Goal: Information Seeking & Learning: Learn about a topic

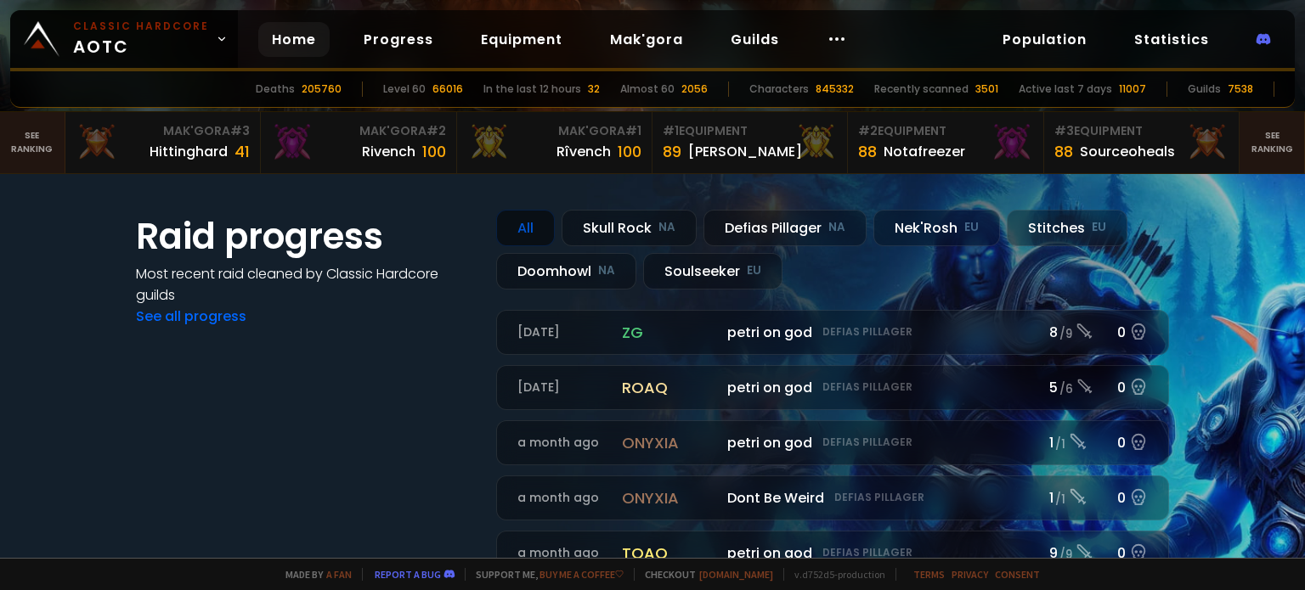
scroll to position [302, 0]
click at [761, 228] on div "Defias Pillager NA" at bounding box center [784, 228] width 163 height 37
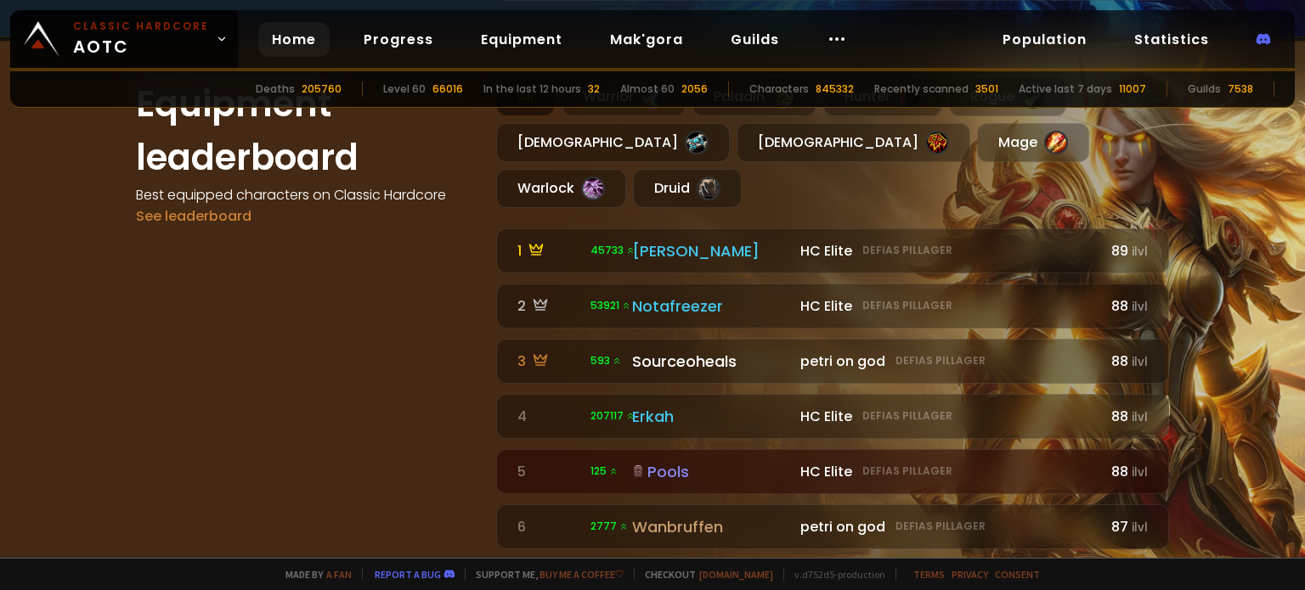
scroll to position [988, 0]
click at [626, 169] on div "Warlock" at bounding box center [561, 188] width 130 height 39
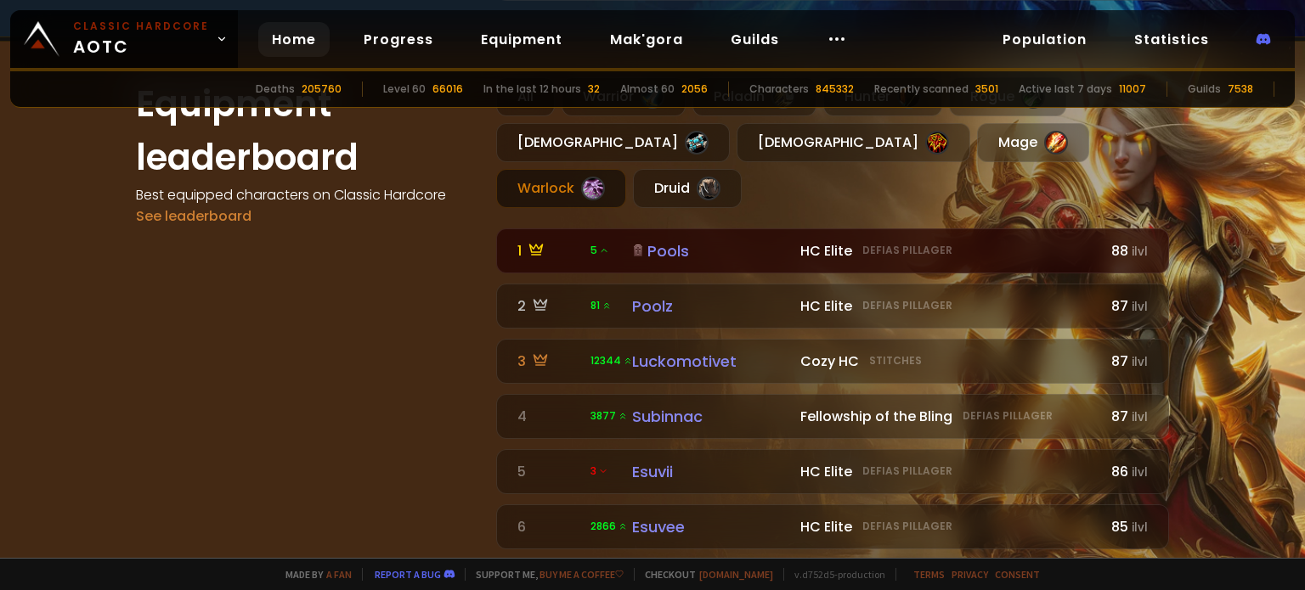
click at [655, 240] on div "Pools" at bounding box center [711, 251] width 158 height 23
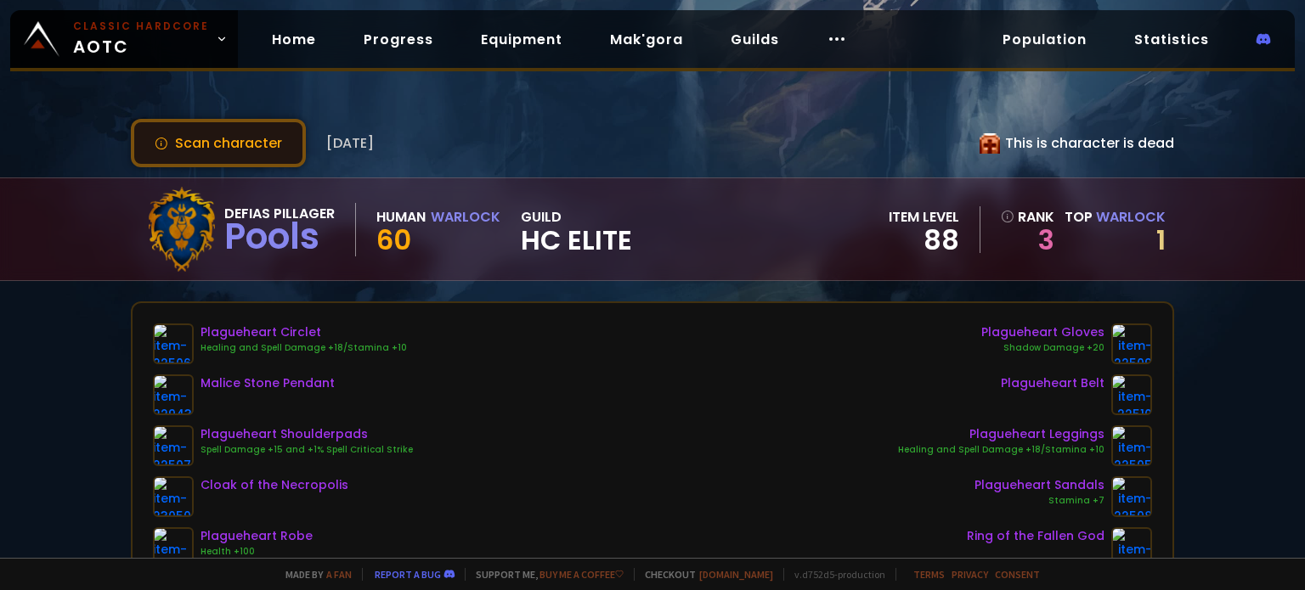
click at [221, 132] on button "Scan character" at bounding box center [218, 143] width 175 height 48
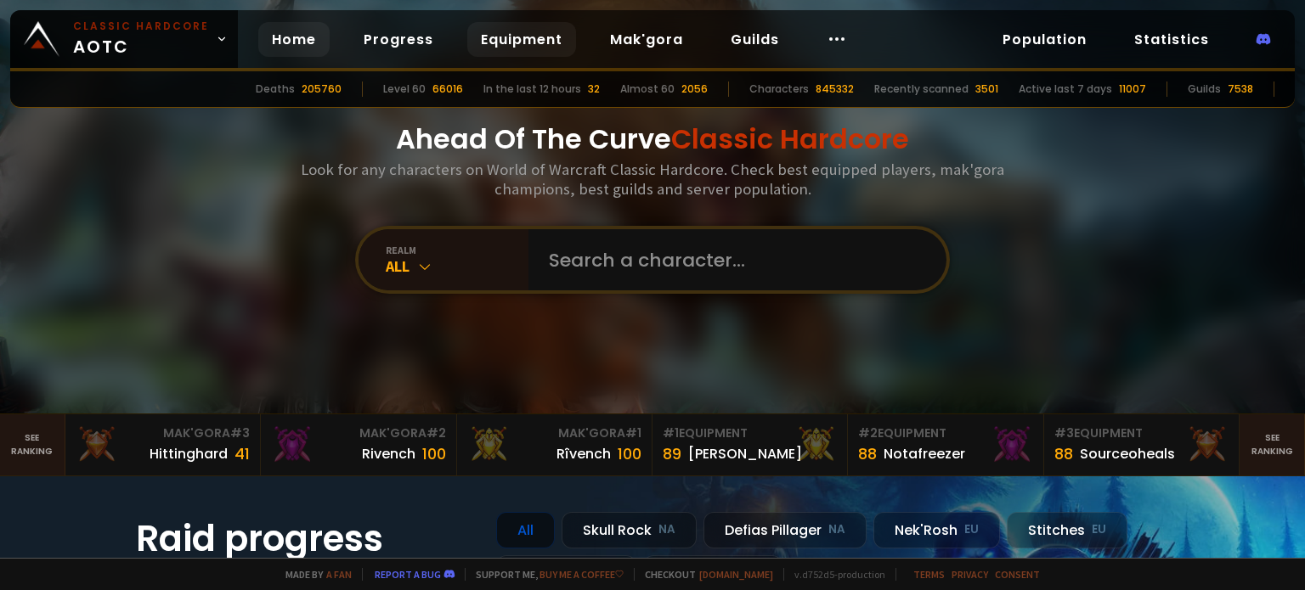
click at [512, 46] on link "Equipment" at bounding box center [521, 39] width 109 height 35
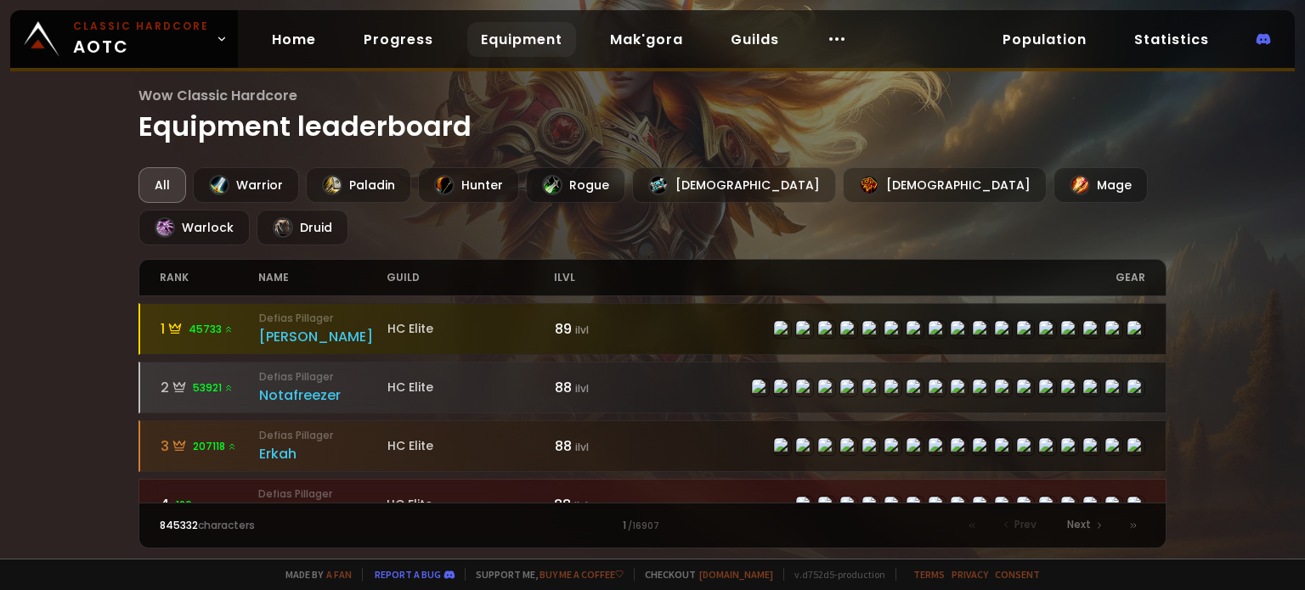
click at [299, 326] on div "[PERSON_NAME]" at bounding box center [323, 336] width 128 height 21
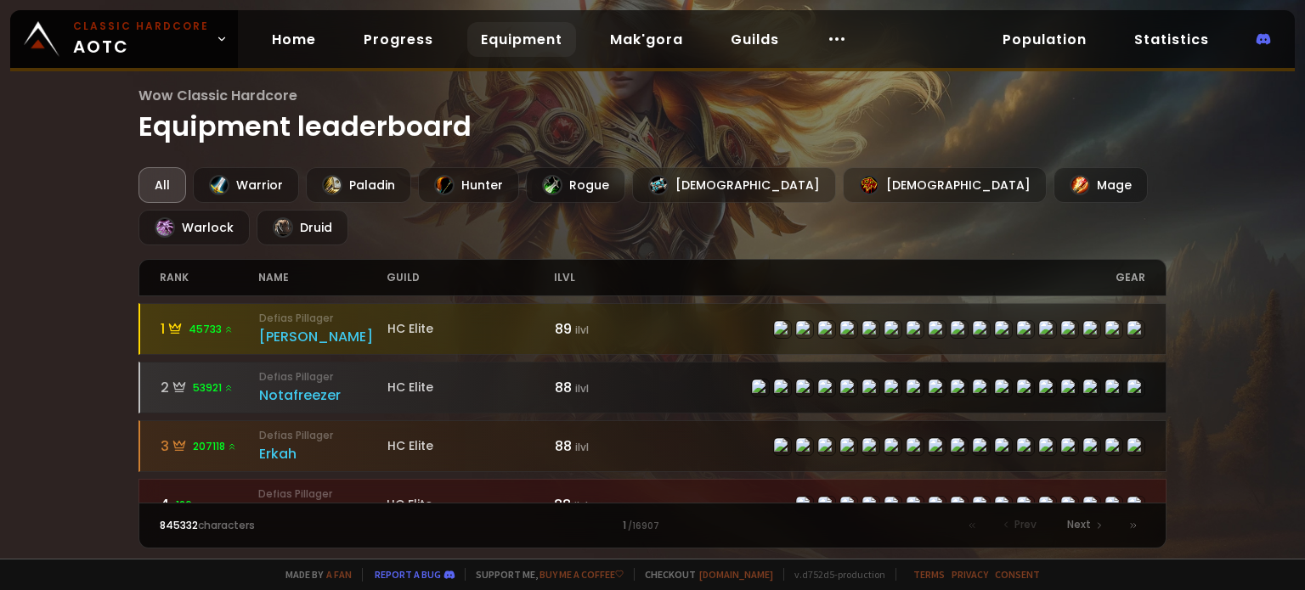
click at [279, 385] on div "Notafreezer" at bounding box center [323, 395] width 128 height 21
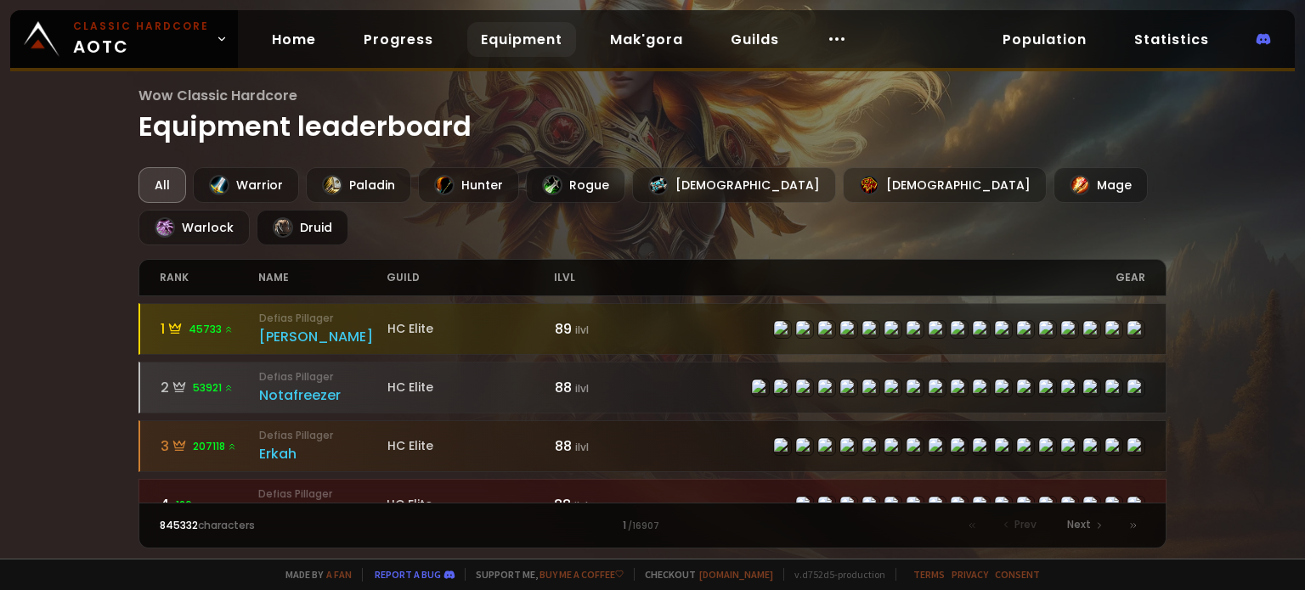
click at [293, 217] on div at bounding box center [283, 227] width 20 height 20
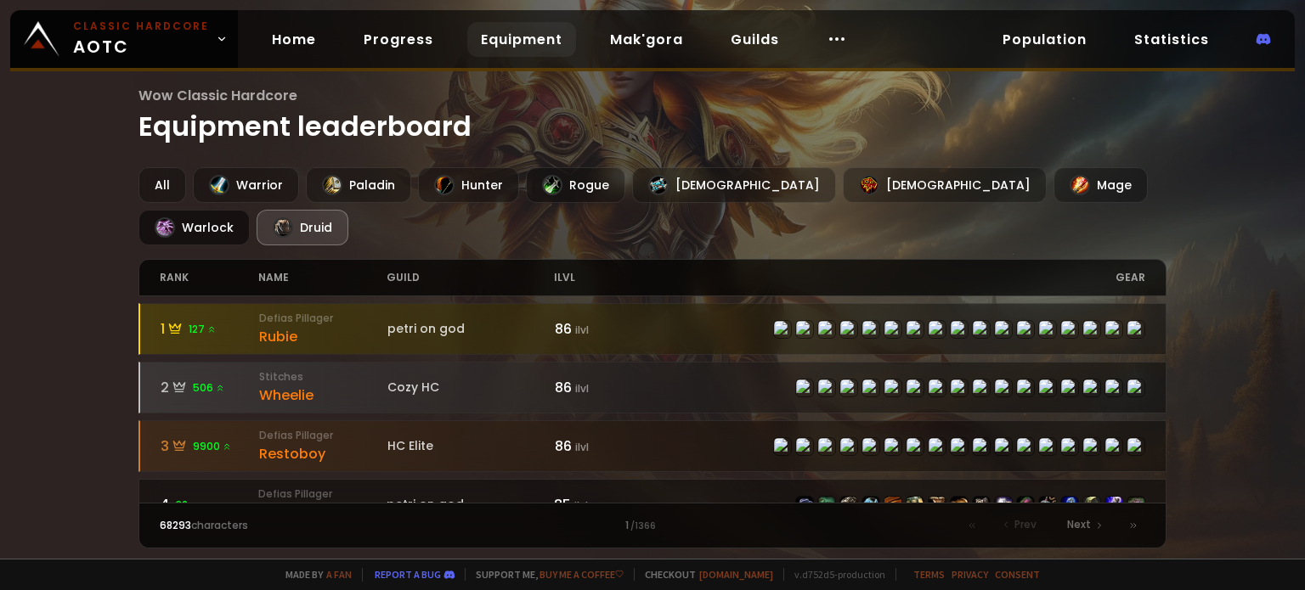
click at [250, 210] on div "Warlock" at bounding box center [193, 228] width 111 height 36
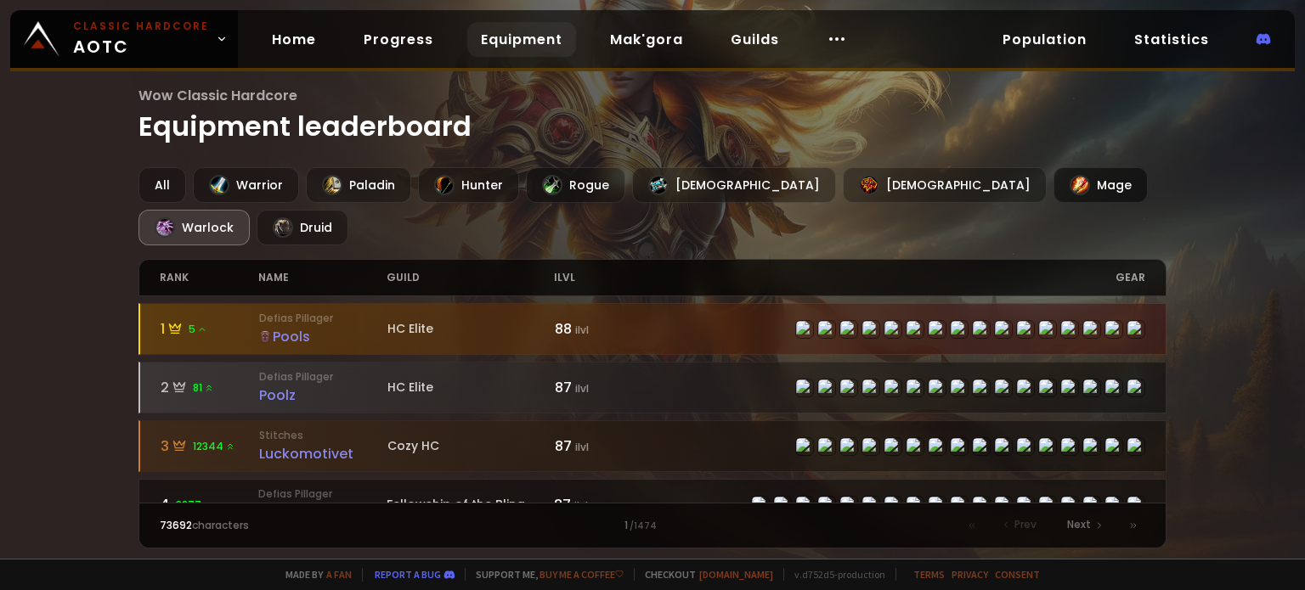
click at [1053, 179] on div "Mage" at bounding box center [1100, 185] width 94 height 36
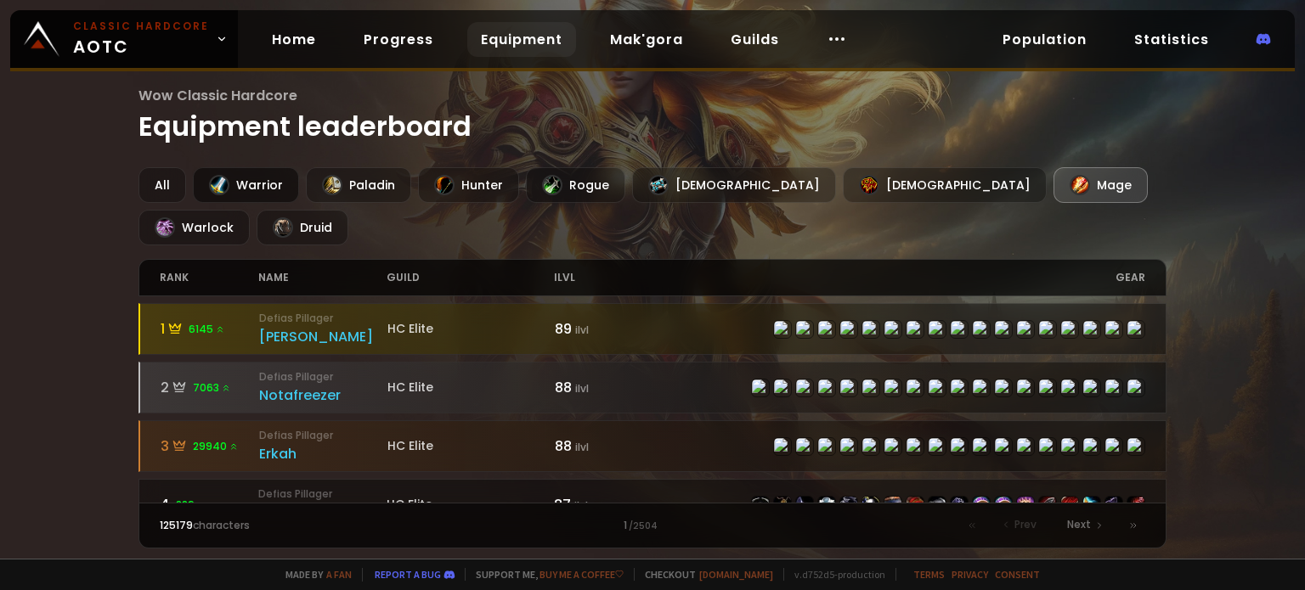
click at [239, 189] on div "Warrior" at bounding box center [246, 185] width 106 height 36
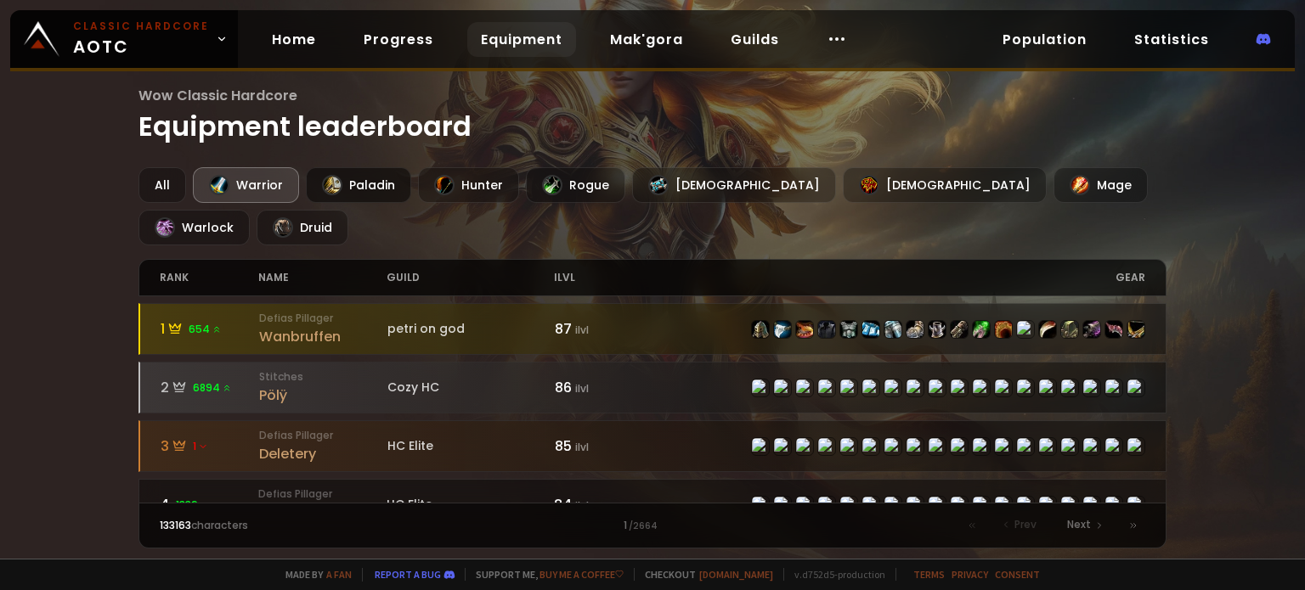
click at [361, 190] on div "Paladin" at bounding box center [358, 185] width 105 height 36
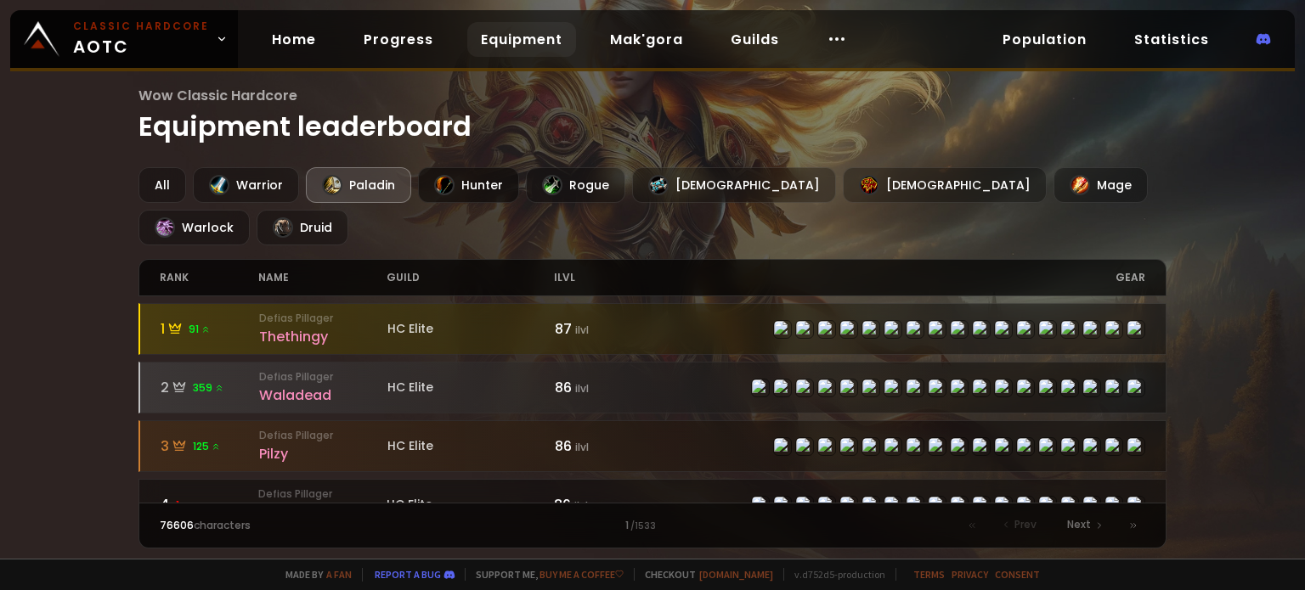
click at [477, 184] on div "Hunter" at bounding box center [468, 185] width 101 height 36
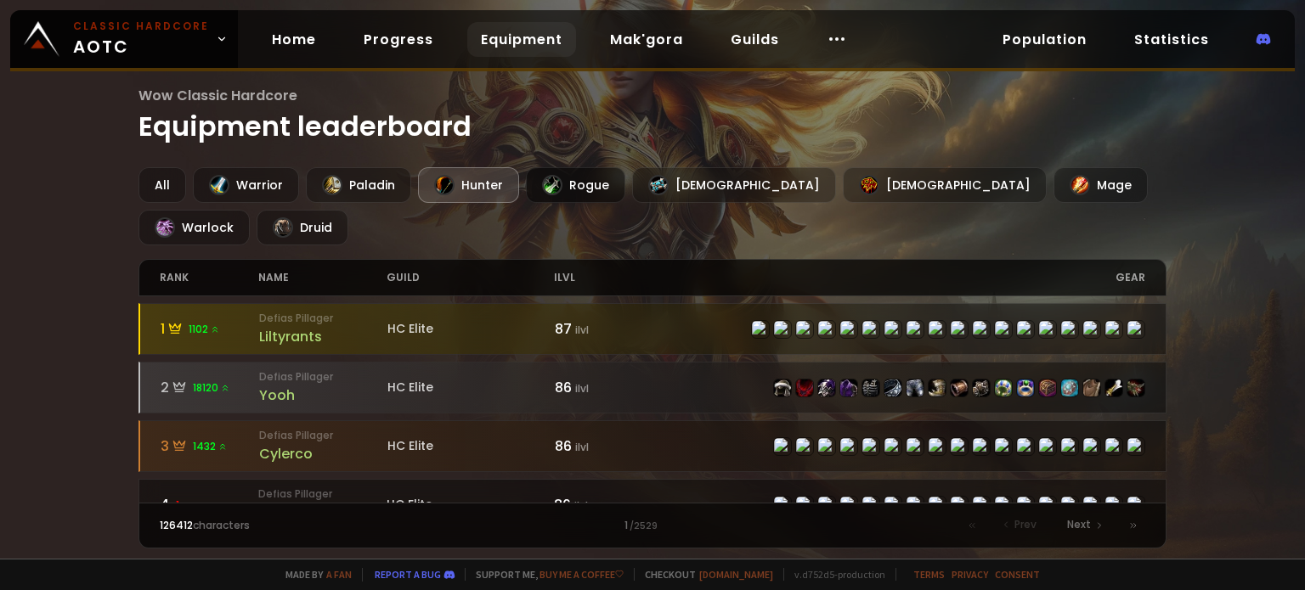
click at [542, 183] on div at bounding box center [552, 185] width 20 height 20
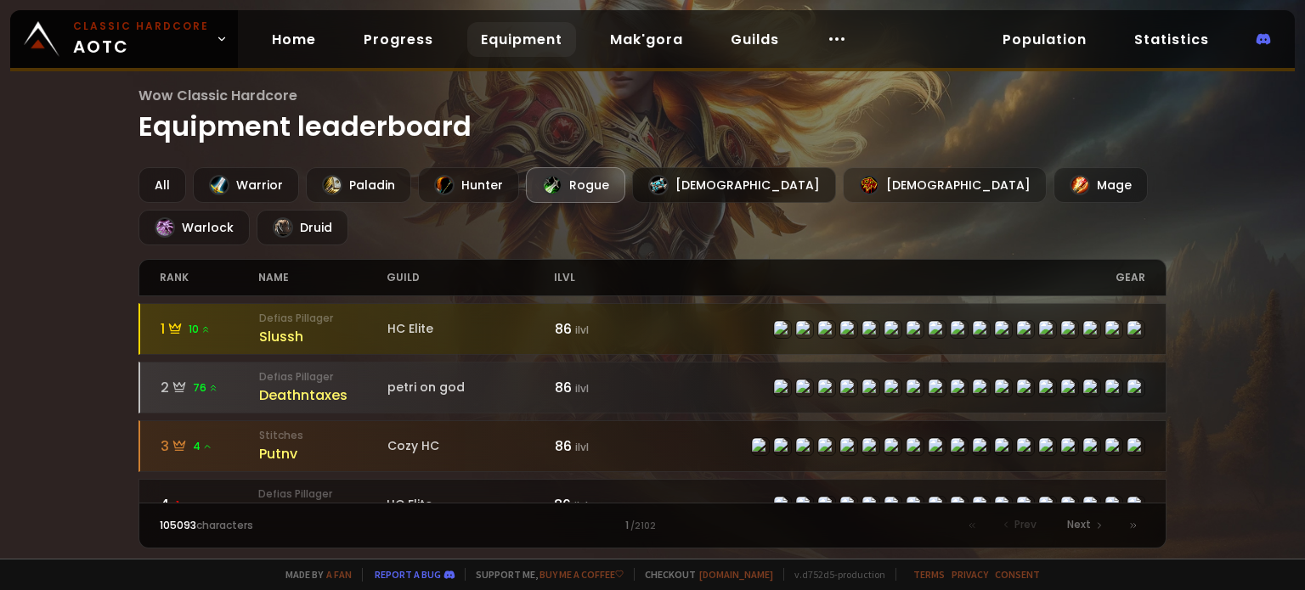
click at [651, 184] on div at bounding box center [658, 185] width 20 height 20
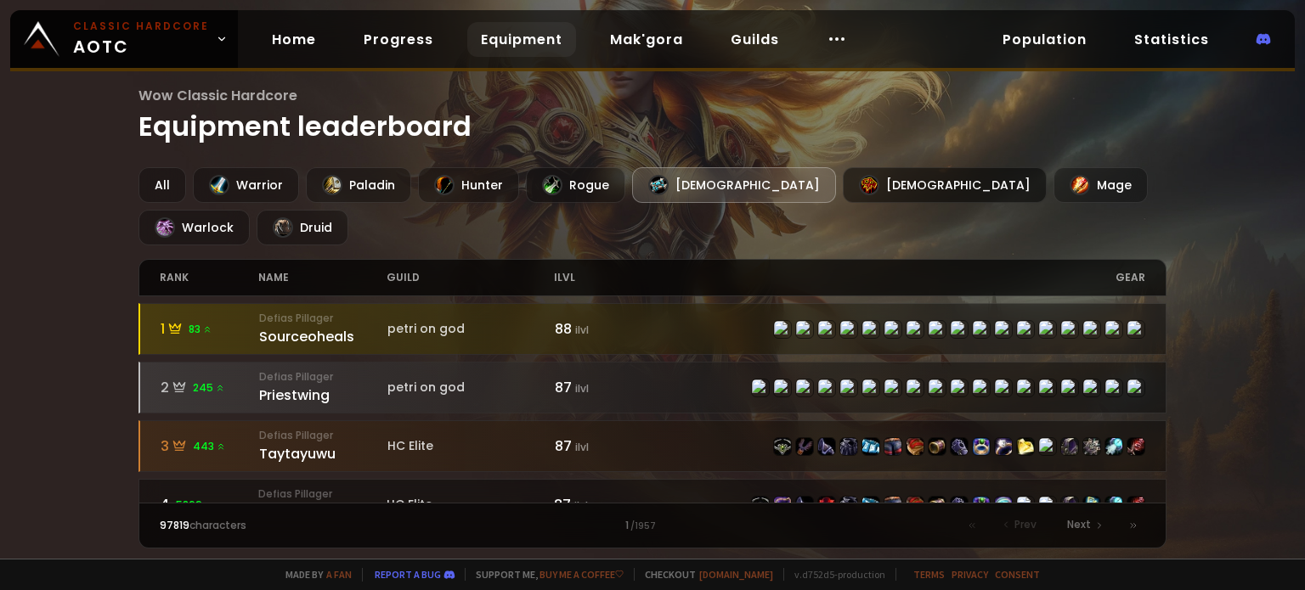
click at [843, 185] on div "[DEMOGRAPHIC_DATA]" at bounding box center [945, 185] width 204 height 36
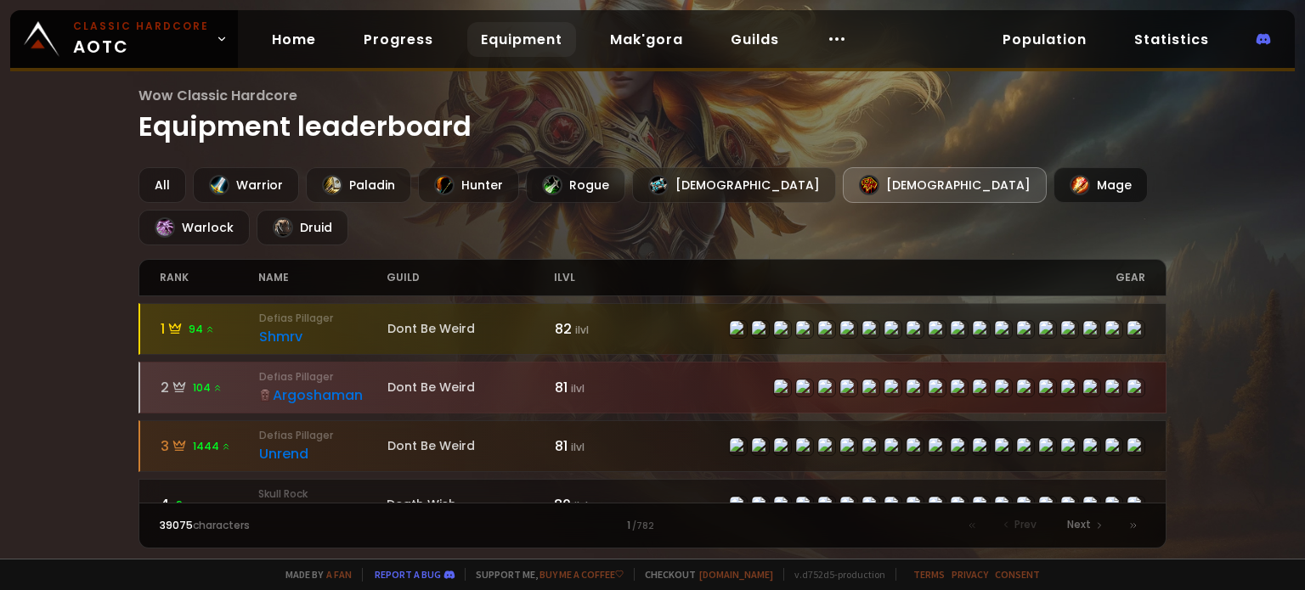
click at [1069, 183] on div at bounding box center [1079, 185] width 20 height 20
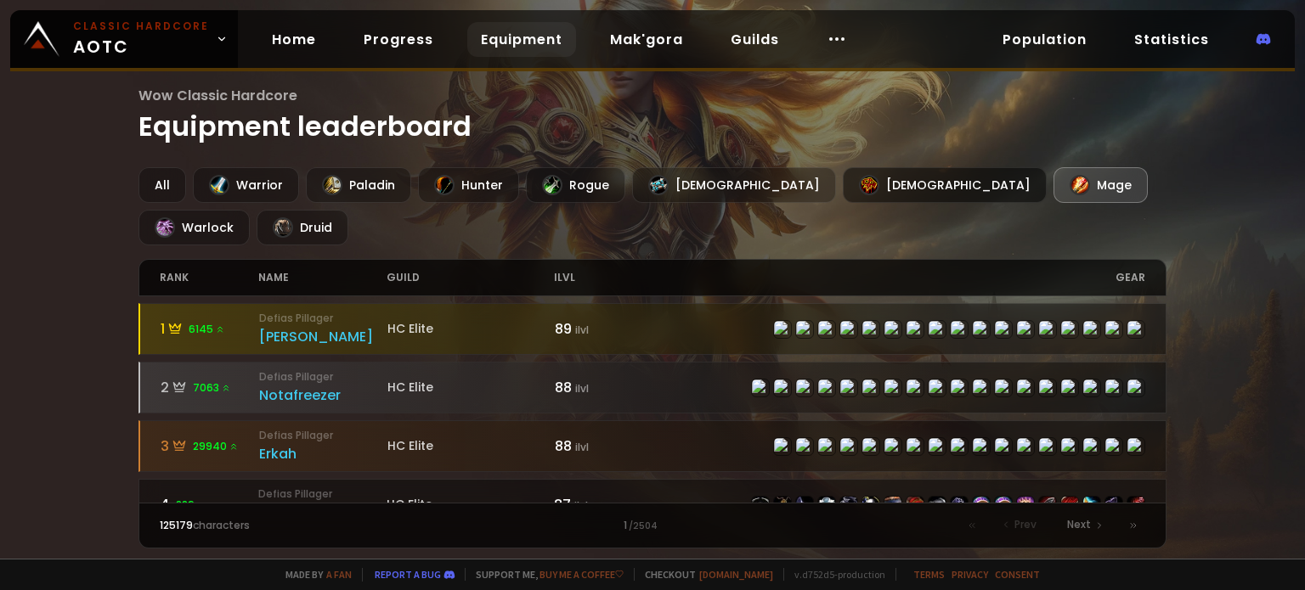
click at [843, 189] on div "[DEMOGRAPHIC_DATA]" at bounding box center [945, 185] width 204 height 36
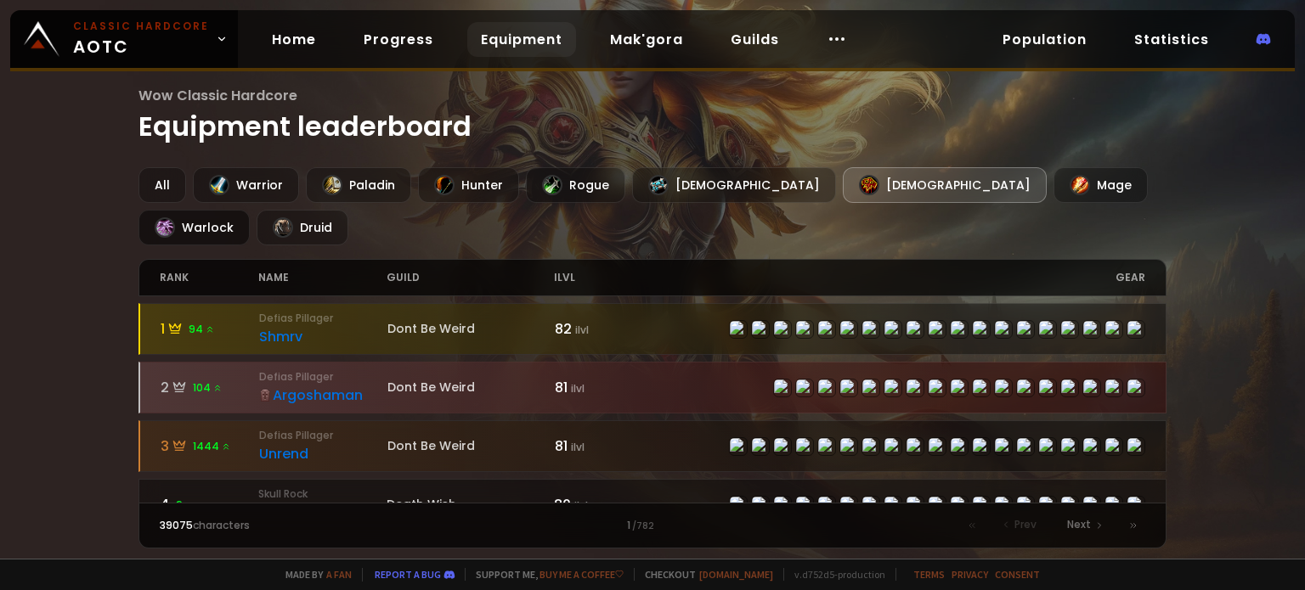
click at [175, 217] on div at bounding box center [165, 227] width 20 height 20
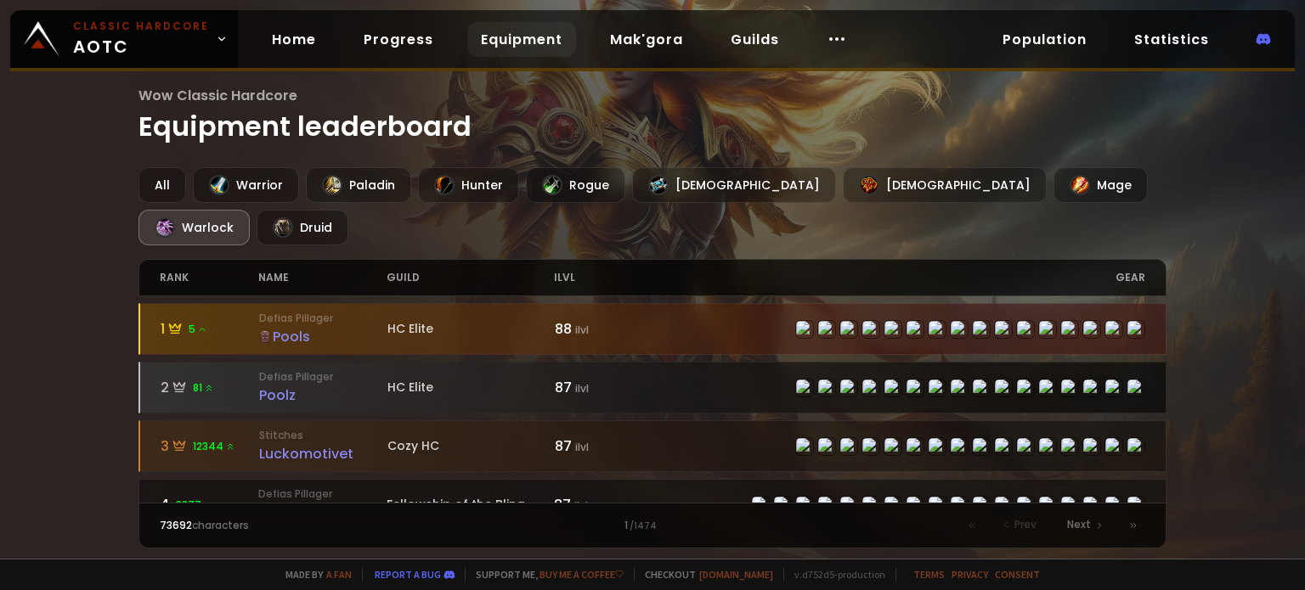
click at [268, 385] on div "Poolz" at bounding box center [323, 395] width 128 height 21
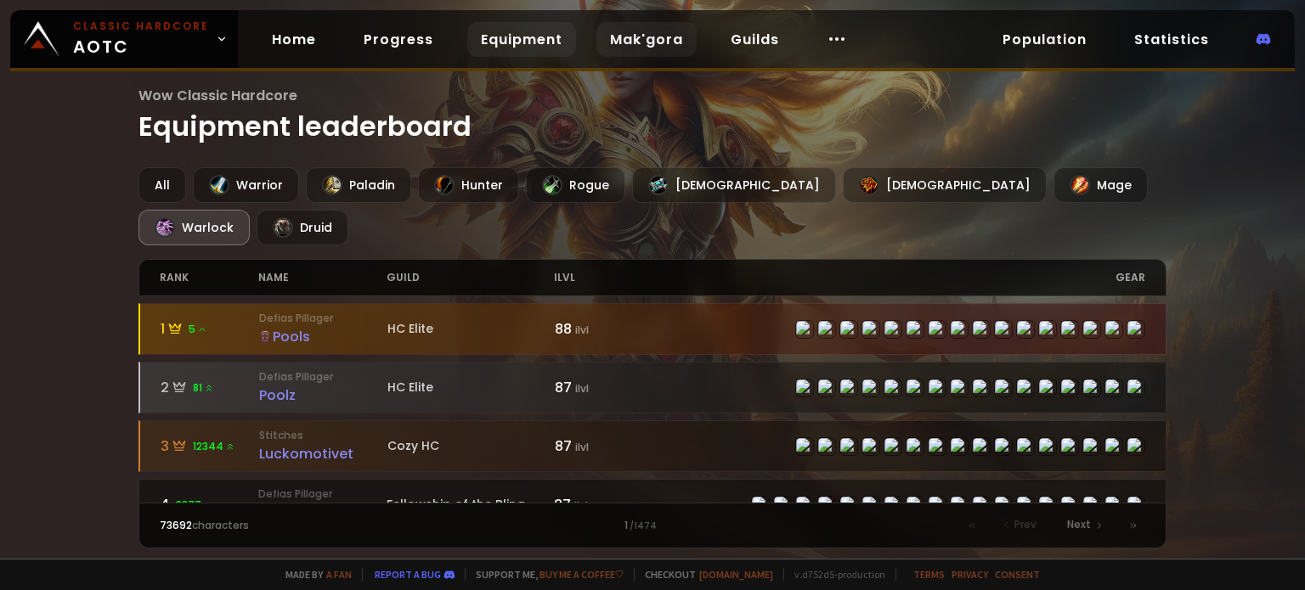
click at [652, 45] on link "Mak'gora" at bounding box center [646, 39] width 100 height 35
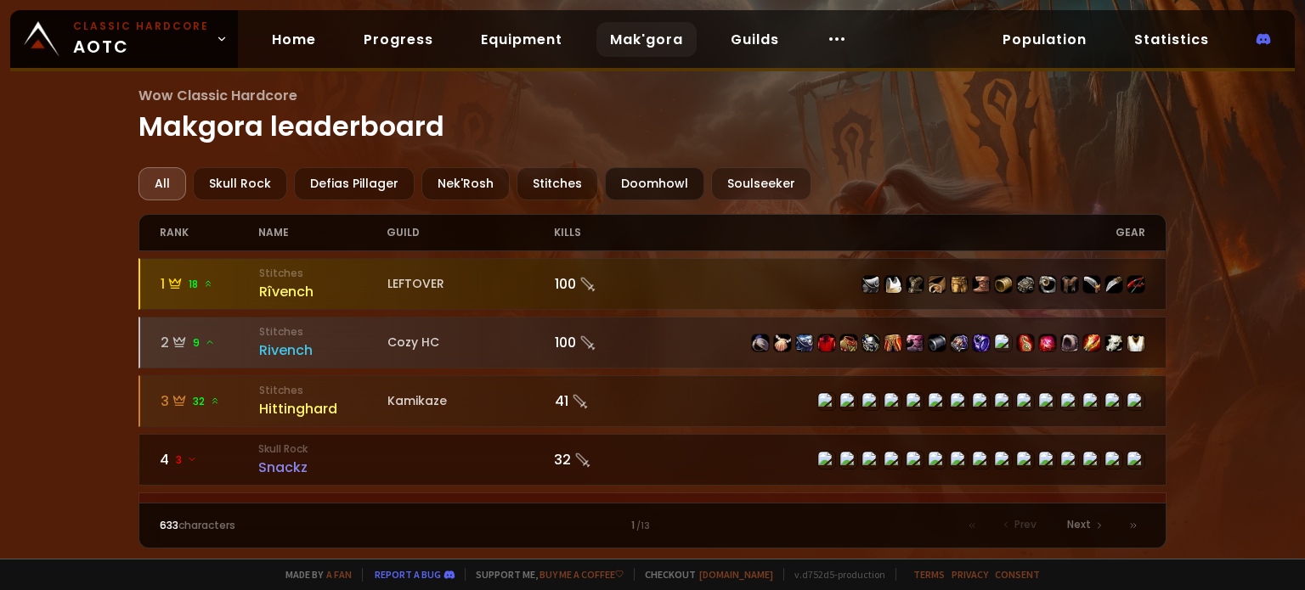
click at [622, 186] on div "Doomhowl" at bounding box center [654, 183] width 99 height 33
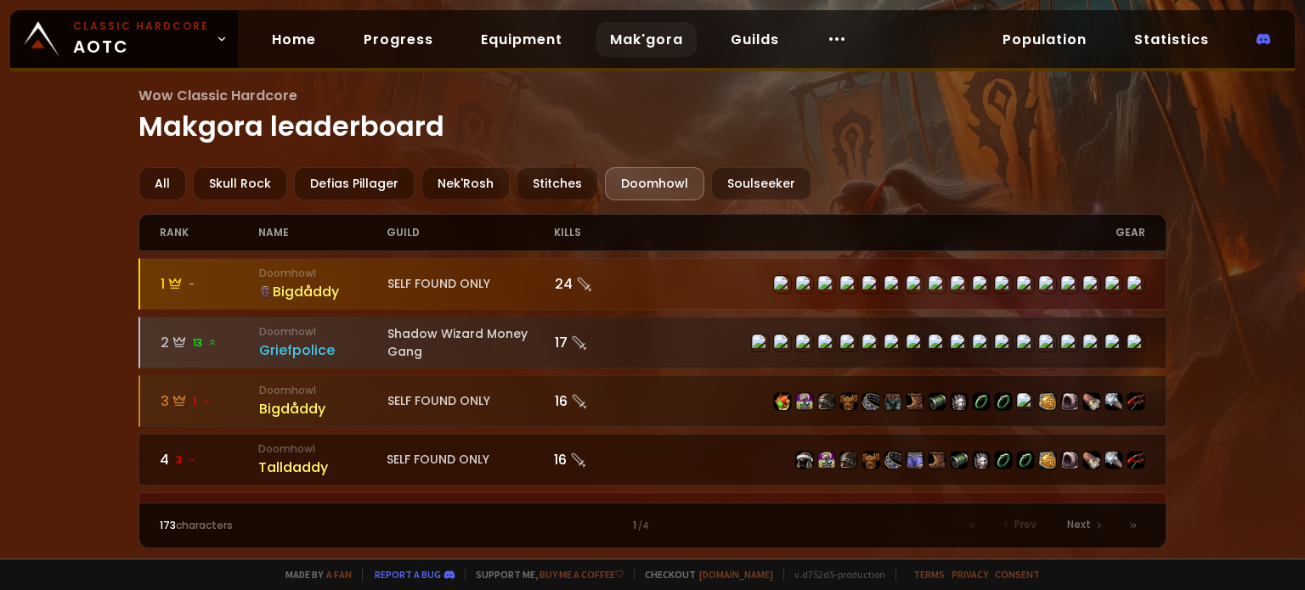
click at [629, 186] on div "Doomhowl" at bounding box center [654, 183] width 99 height 33
click at [547, 183] on div "Stitches" at bounding box center [557, 183] width 82 height 33
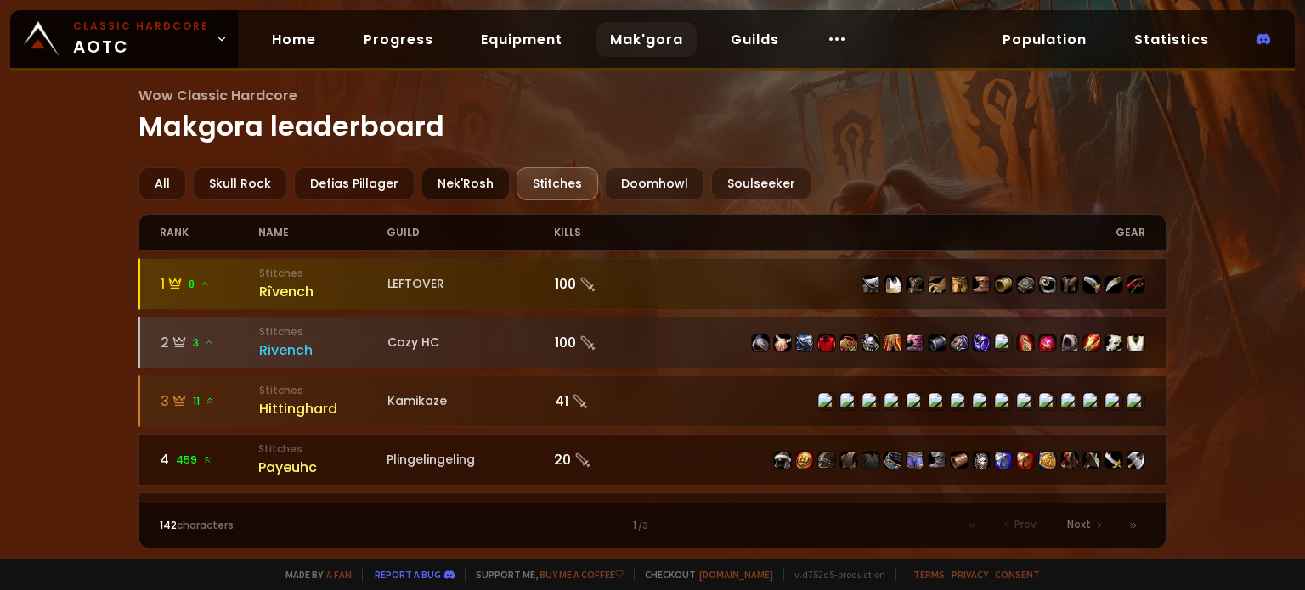
click at [454, 179] on div "Nek'Rosh" at bounding box center [465, 183] width 88 height 33
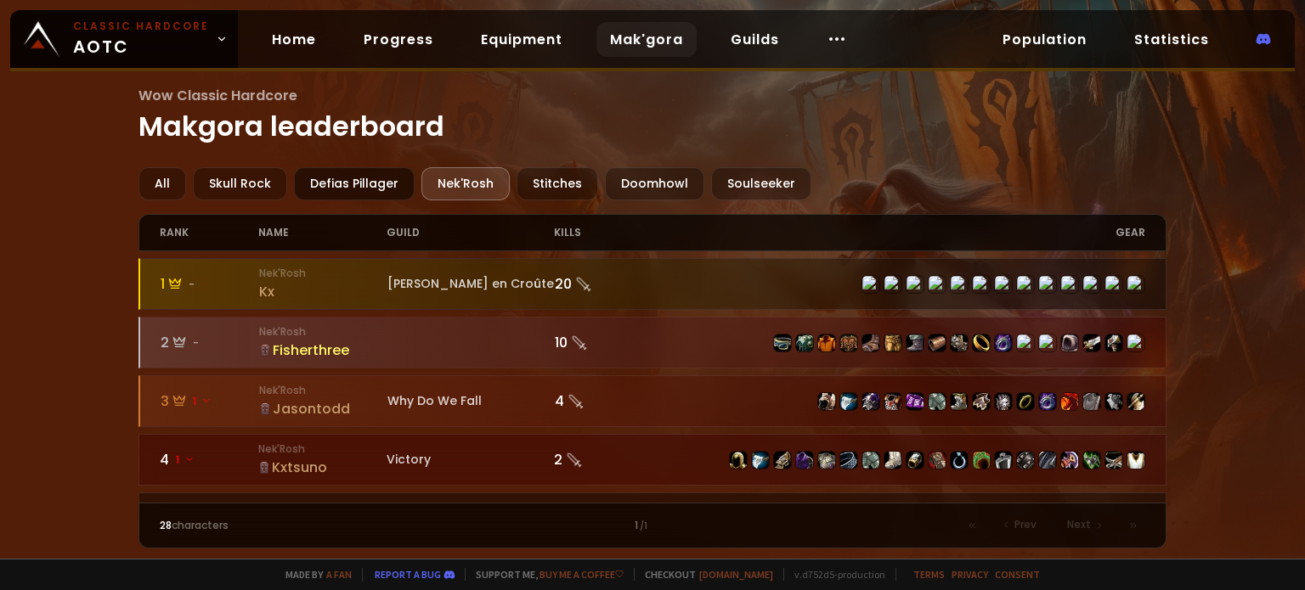
click at [364, 189] on div "Defias Pillager" at bounding box center [354, 183] width 121 height 33
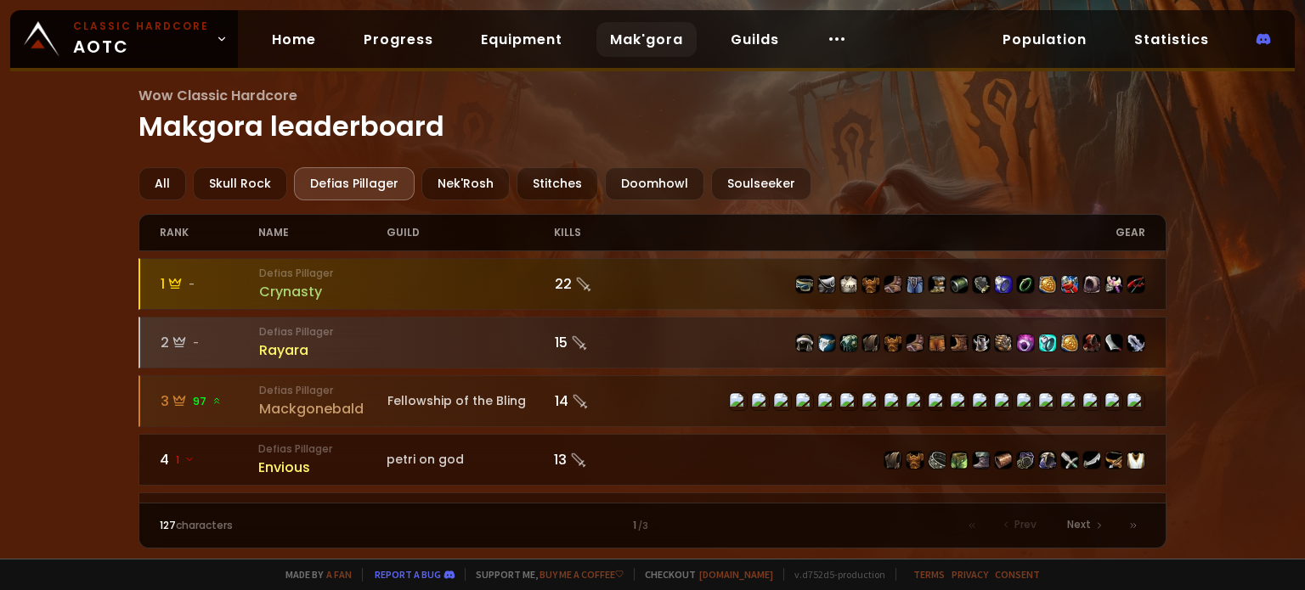
click at [385, 190] on div "Defias Pillager" at bounding box center [354, 183] width 121 height 33
click at [466, 183] on div "Nek'Rosh" at bounding box center [465, 183] width 88 height 33
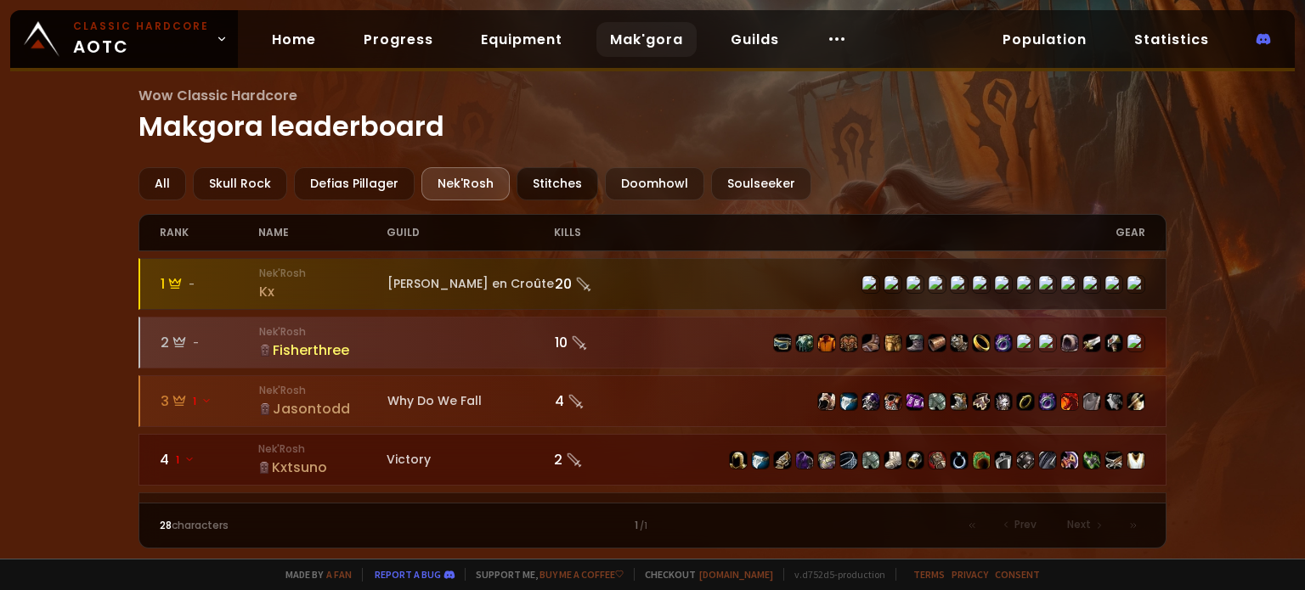
click at [555, 176] on div "Stitches" at bounding box center [557, 183] width 82 height 33
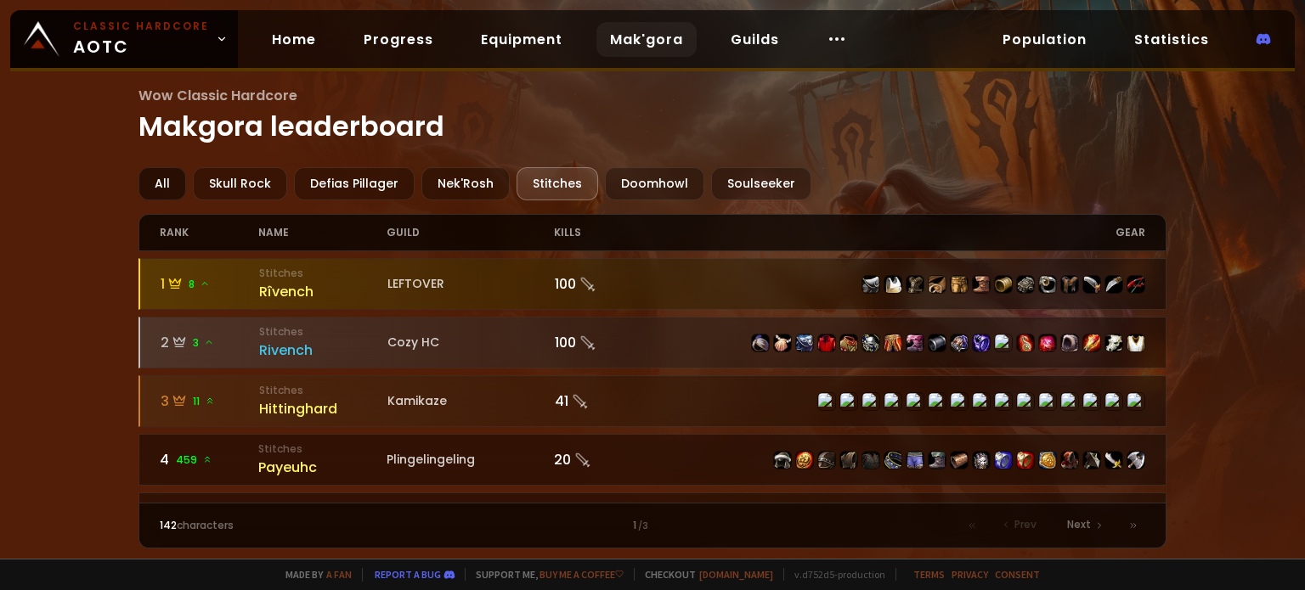
click at [162, 171] on div "All" at bounding box center [162, 183] width 48 height 33
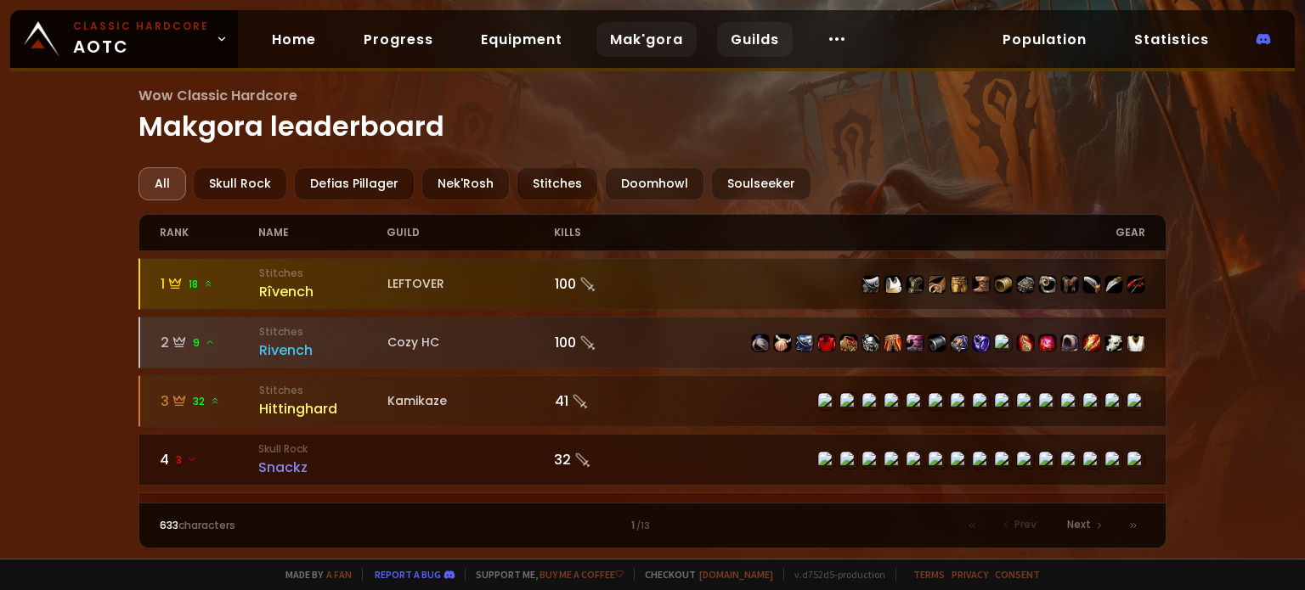
click at [734, 41] on link "Guilds" at bounding box center [755, 39] width 76 height 35
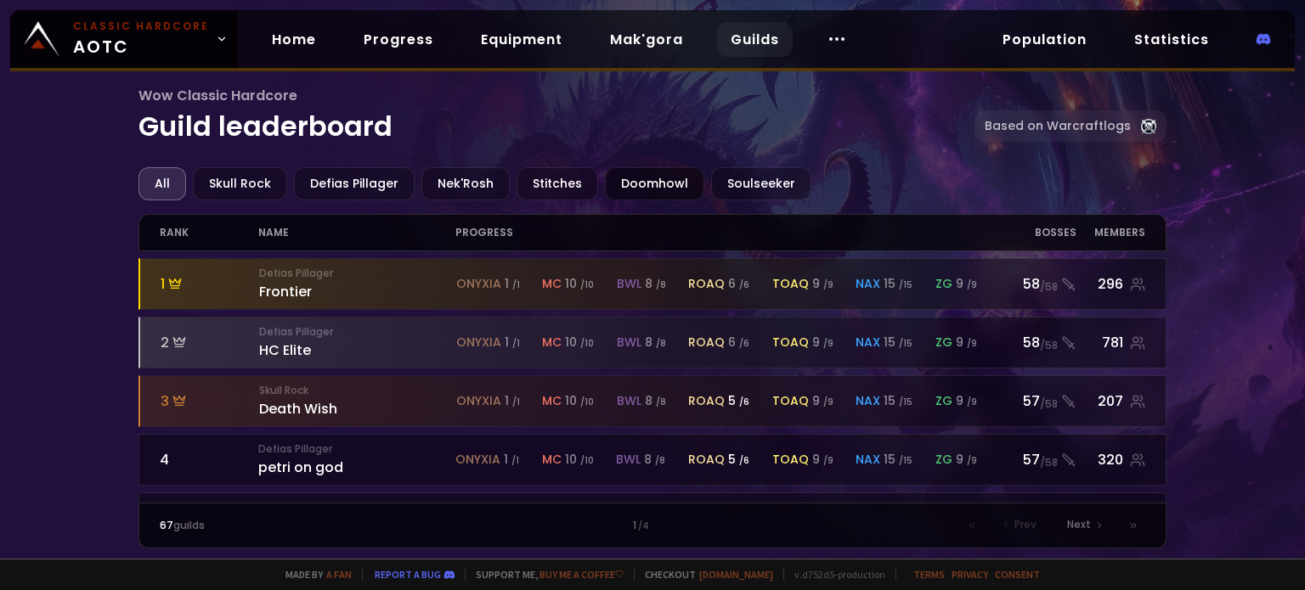
click at [651, 187] on div "Doomhowl" at bounding box center [654, 183] width 99 height 33
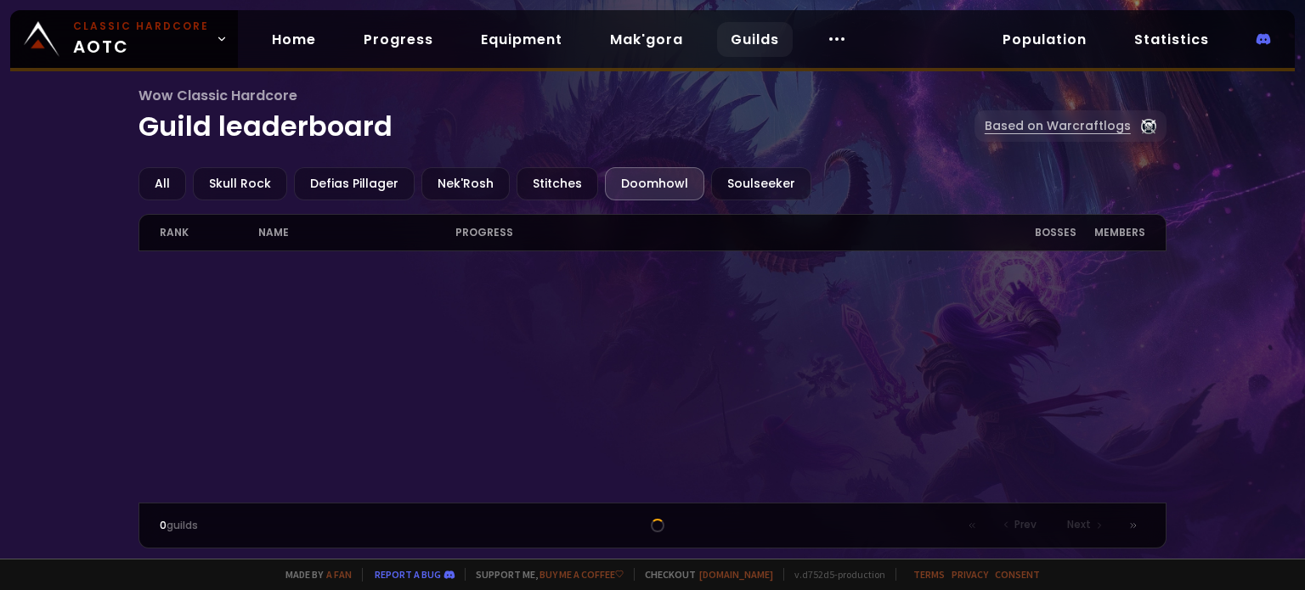
click at [1062, 128] on link "Based on Warcraftlogs" at bounding box center [1070, 125] width 192 height 31
